Goal: Use online tool/utility: Utilize a website feature to perform a specific function

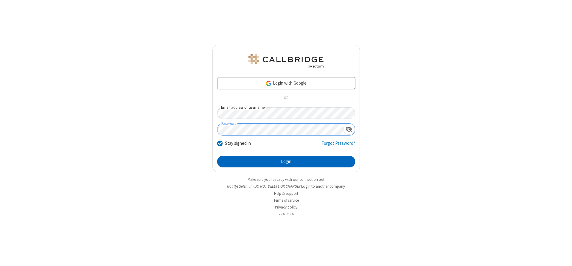
click at [286, 161] on button "Login" at bounding box center [286, 162] width 138 height 12
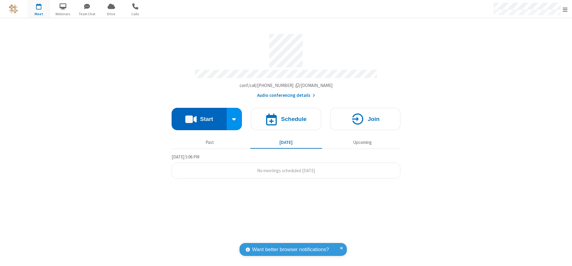
click at [199, 117] on button "Start" at bounding box center [198, 119] width 55 height 22
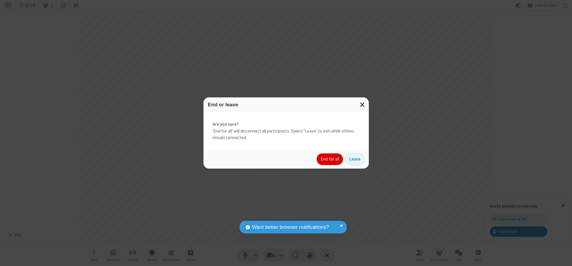
click at [330, 159] on button "End for all" at bounding box center [329, 159] width 26 height 12
